Goal: Task Accomplishment & Management: Manage account settings

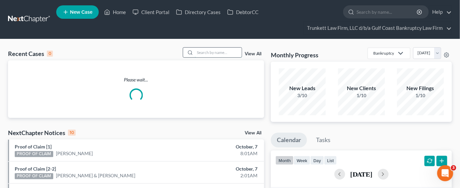
click at [203, 52] on input "search" at bounding box center [218, 53] width 47 height 10
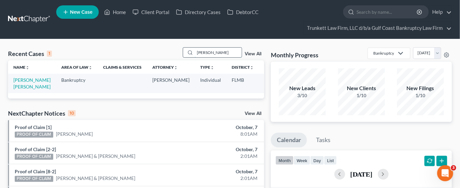
type input "[PERSON_NAME]"
click at [20, 89] on link "[PERSON_NAME] [PERSON_NAME]" at bounding box center [31, 83] width 37 height 12
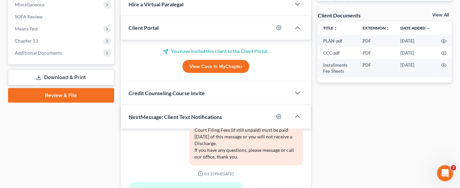
scroll to position [251, 0]
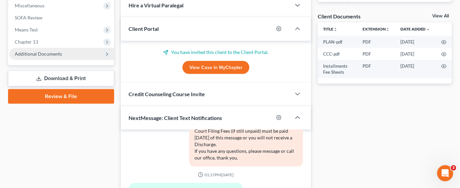
click at [31, 53] on span "Additional Documents" at bounding box center [38, 54] width 47 height 6
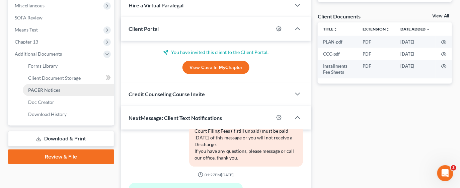
click at [45, 89] on span "PACER Notices" at bounding box center [44, 90] width 32 height 6
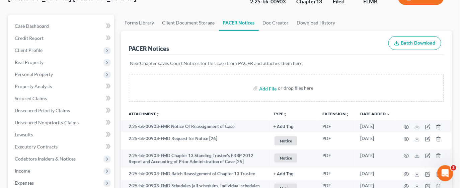
scroll to position [101, 0]
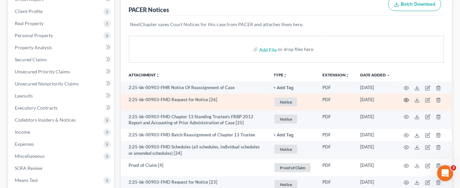
click at [408, 100] on circle "button" at bounding box center [406, 100] width 1 height 1
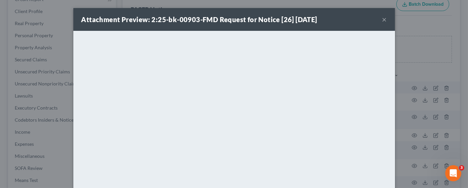
drag, startPoint x: 380, startPoint y: 18, endPoint x: 361, endPoint y: 36, distance: 26.1
click at [382, 18] on button "×" at bounding box center [384, 19] width 5 height 8
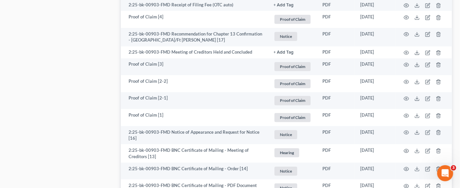
scroll to position [603, 0]
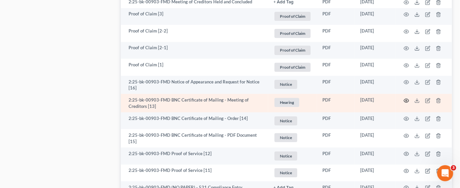
click at [406, 100] on circle "button" at bounding box center [406, 100] width 1 height 1
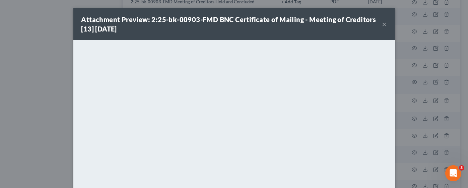
click at [377, 24] on div "Attachment Preview: 2:25-bk-00903-FMD BNC Certificate of Mailing - Meeting of C…" at bounding box center [231, 24] width 301 height 19
click at [382, 25] on button "×" at bounding box center [384, 24] width 5 height 8
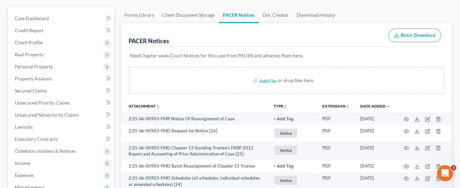
scroll to position [101, 0]
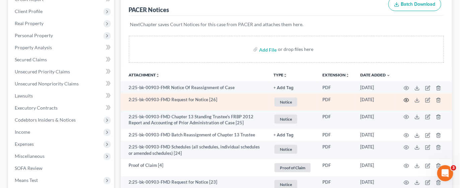
click at [407, 98] on icon "button" at bounding box center [406, 100] width 5 height 5
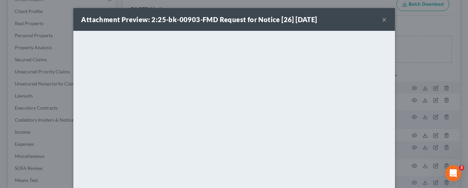
click at [382, 19] on button "×" at bounding box center [384, 19] width 5 height 8
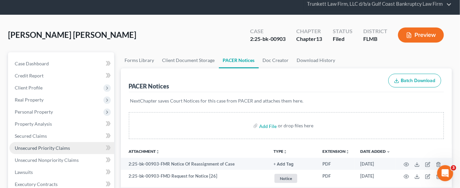
scroll to position [0, 0]
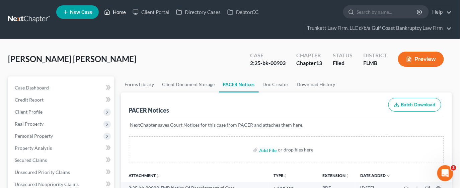
click at [118, 11] on link "Home" at bounding box center [115, 12] width 28 height 12
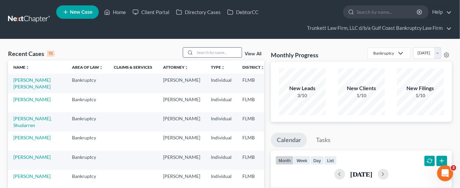
click at [216, 49] on input "search" at bounding box center [218, 53] width 47 height 10
type input "rose"
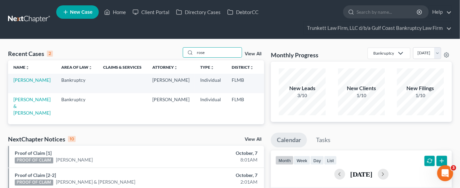
click at [11, 86] on td "[PERSON_NAME]" at bounding box center [32, 83] width 48 height 19
click at [15, 83] on link "[PERSON_NAME]" at bounding box center [31, 80] width 37 height 6
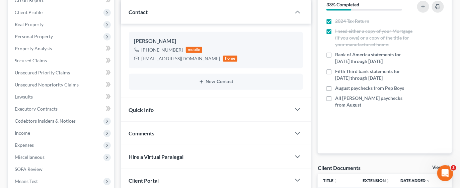
scroll to position [101, 0]
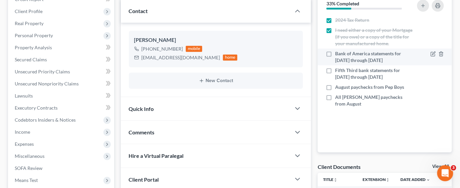
drag, startPoint x: 327, startPoint y: 54, endPoint x: 331, endPoint y: 62, distance: 9.3
click at [331, 62] on ul "2024 Tax Return I need either a copy of your Mortgage (if you owe) or a copy of…" at bounding box center [385, 62] width 124 height 94
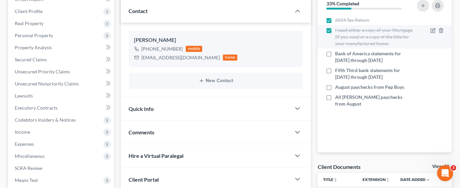
click at [365, 47] on span "I need either a copy of your Mortgage (if you owe) or a copy of the title for y…" at bounding box center [373, 37] width 77 height 20
click at [343, 31] on input "I need either a copy of your Mortgage (if you owe) or a copy of the title for y…" at bounding box center [340, 29] width 4 height 4
checkbox input "false"
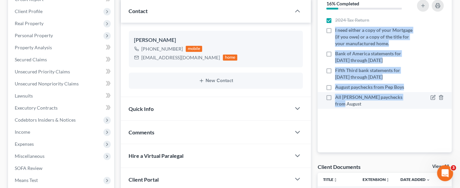
drag, startPoint x: 333, startPoint y: 29, endPoint x: 408, endPoint y: 105, distance: 106.7
click at [408, 105] on ul "2024 Tax Return I need either a copy of your Mortgage (if you owe) or a copy of…" at bounding box center [385, 62] width 124 height 94
copy ul "I need either a copy of your Mortgage (if you owe) or a copy of the title for y…"
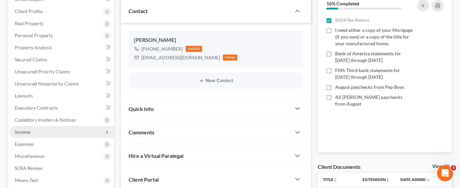
click at [33, 134] on span "Income" at bounding box center [61, 132] width 105 height 12
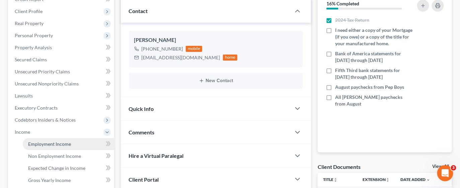
click at [46, 145] on span "Employment Income" at bounding box center [49, 144] width 43 height 6
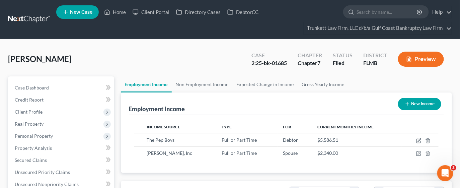
scroll to position [119, 186]
click at [118, 10] on link "Home" at bounding box center [115, 12] width 28 height 12
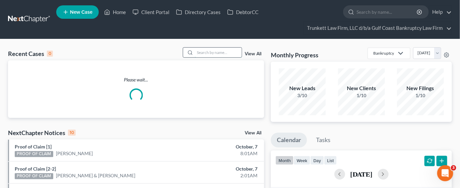
click at [200, 48] on input "search" at bounding box center [218, 53] width 47 height 10
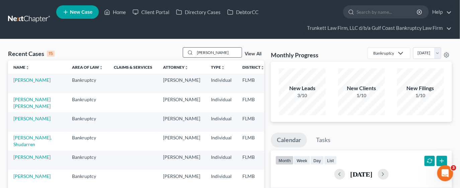
type input "[PERSON_NAME]"
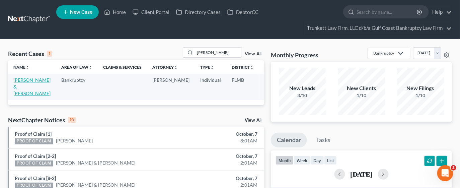
click at [21, 84] on link "[PERSON_NAME] & [PERSON_NAME]" at bounding box center [31, 86] width 37 height 19
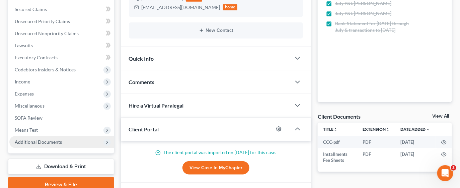
scroll to position [322, 0]
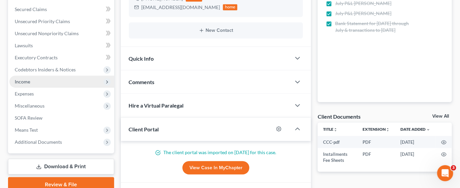
click at [29, 81] on span "Income" at bounding box center [22, 82] width 15 height 6
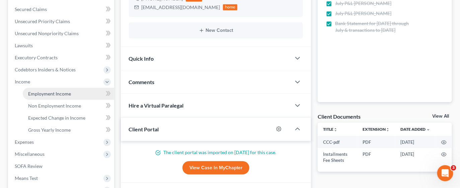
click at [58, 95] on span "Employment Income" at bounding box center [49, 94] width 43 height 6
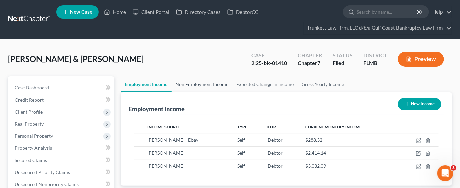
click at [190, 83] on link "Non Employment Income" at bounding box center [202, 84] width 61 height 16
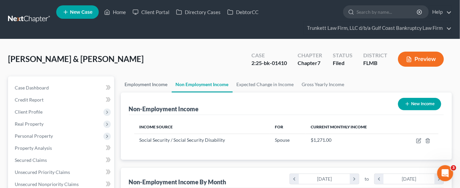
scroll to position [119, 186]
